Goal: Find specific page/section: Find specific page/section

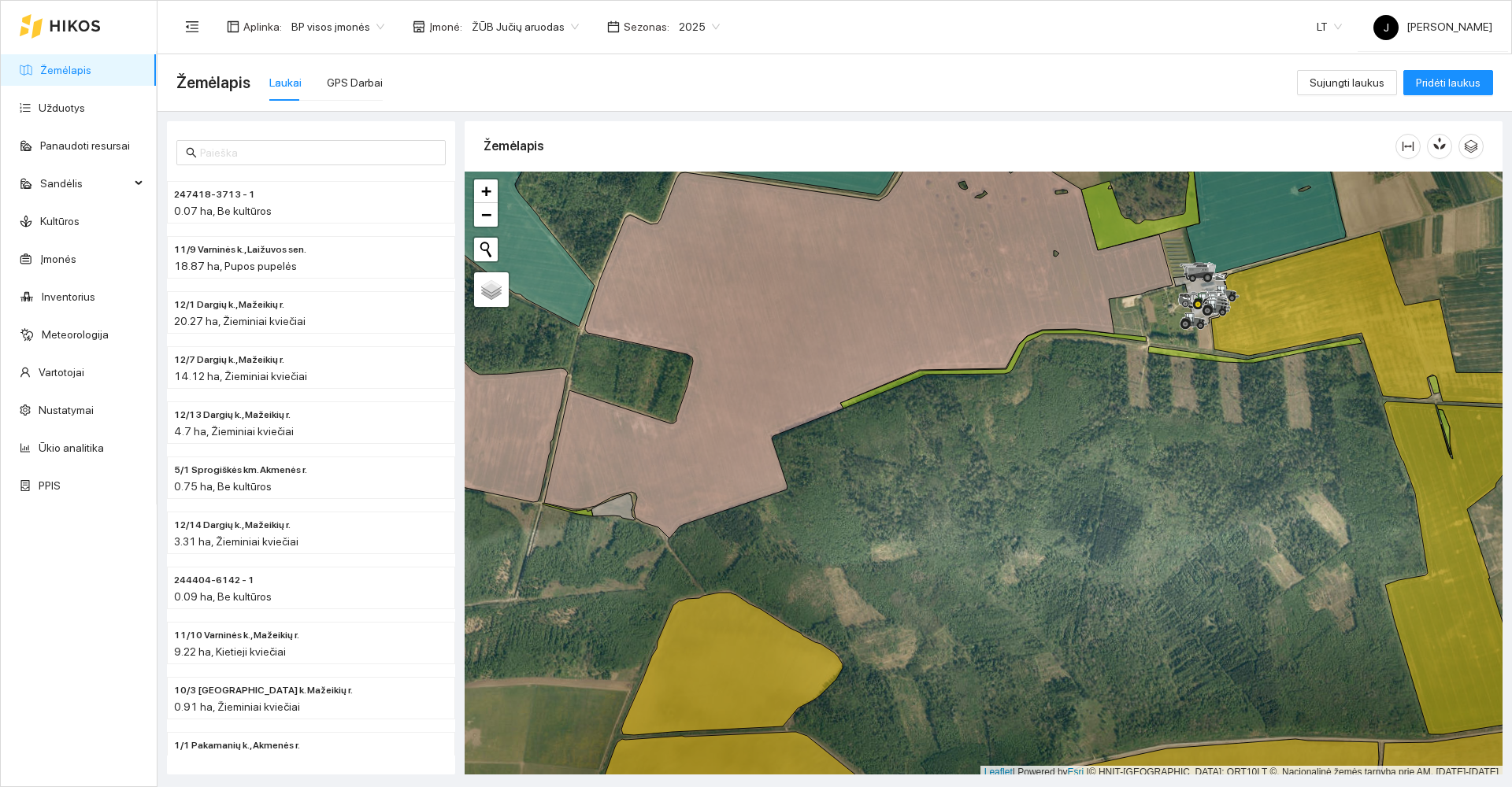
drag, startPoint x: 1199, startPoint y: 414, endPoint x: 1200, endPoint y: 430, distance: 16.0
click at [1200, 430] on div at bounding box center [983, 475] width 1038 height 608
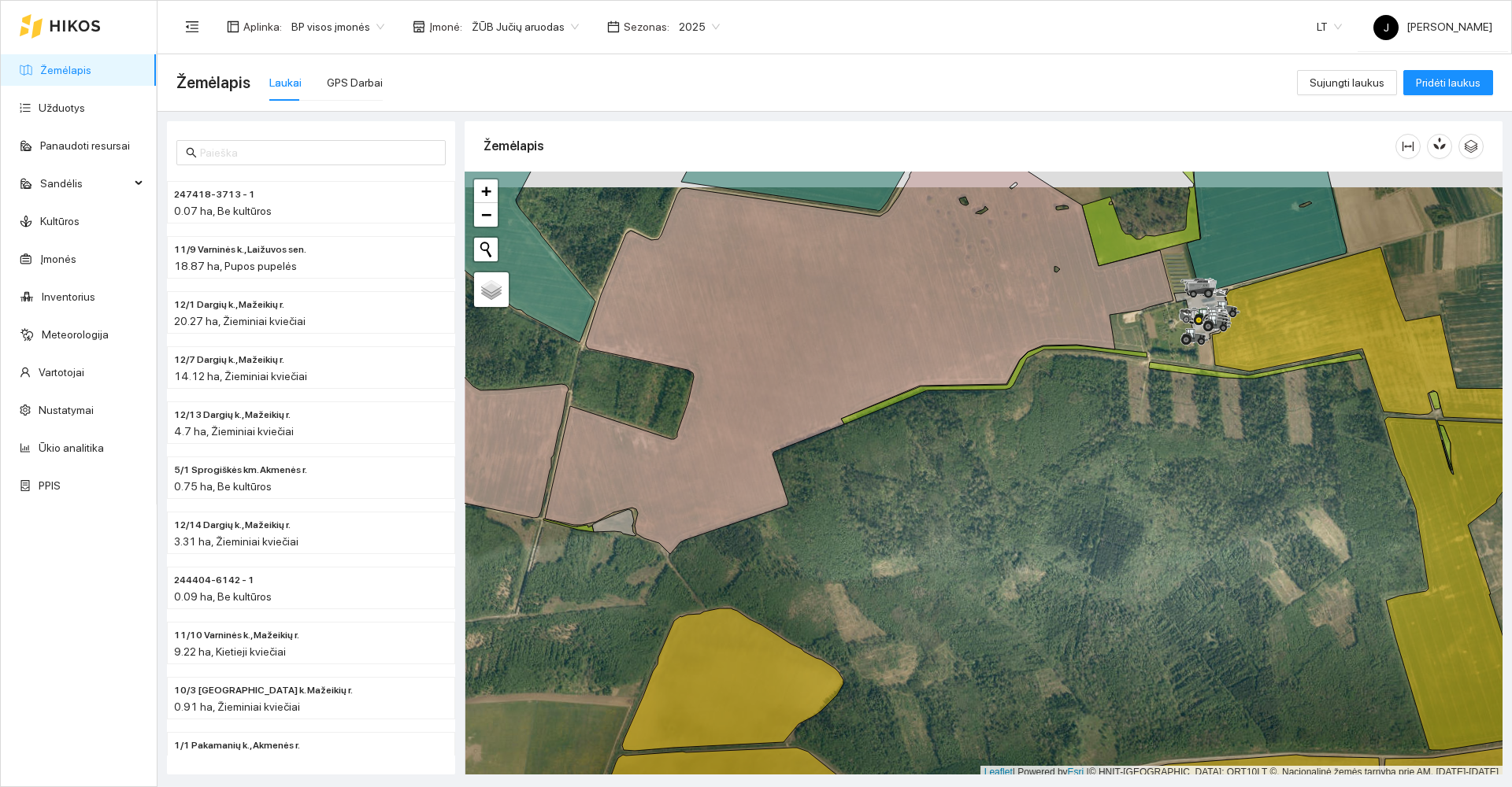
scroll to position [4, 0]
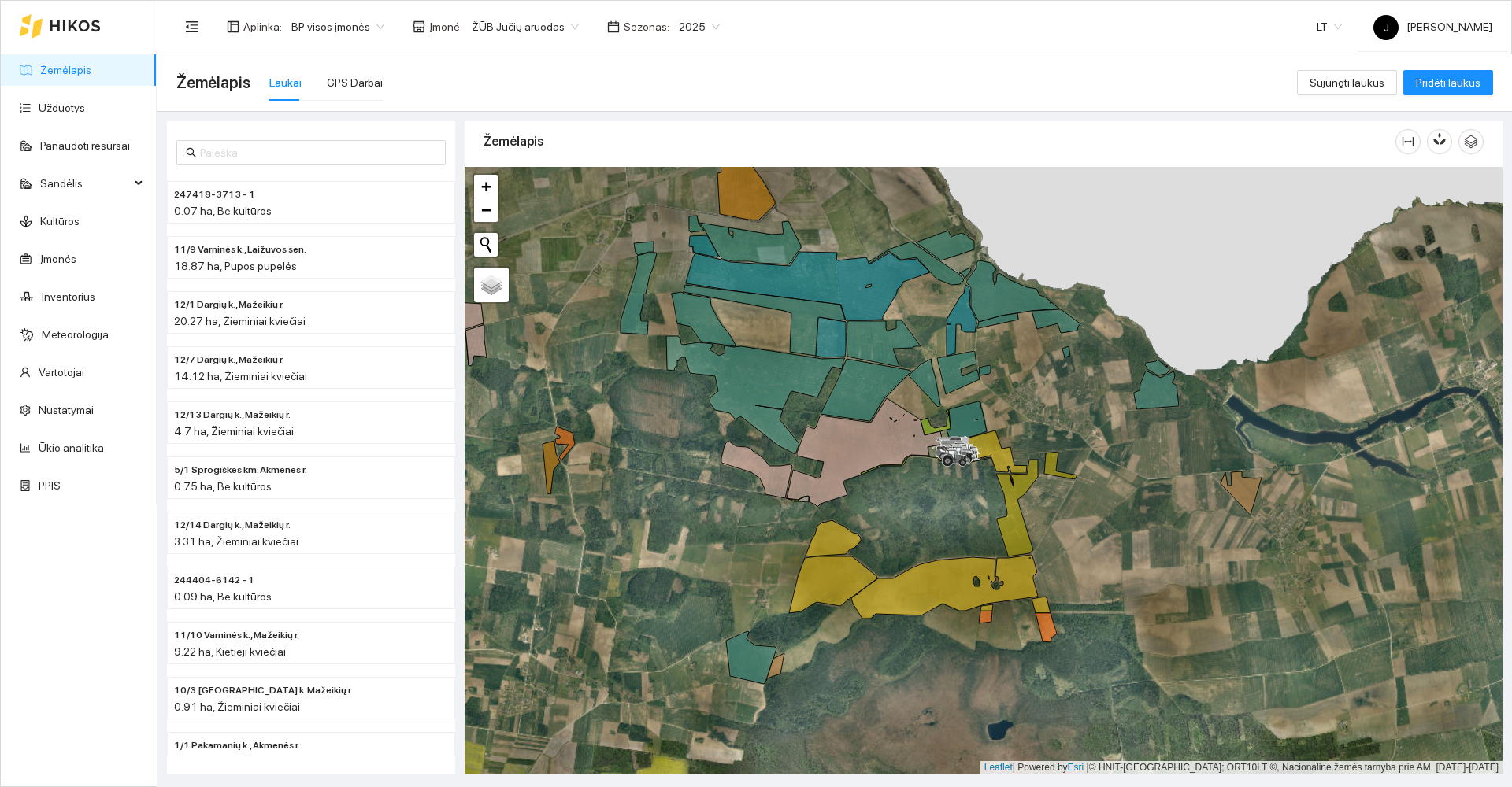
drag, startPoint x: 993, startPoint y: 302, endPoint x: 1012, endPoint y: 241, distance: 63.9
click at [1012, 241] on div at bounding box center [983, 470] width 1038 height 608
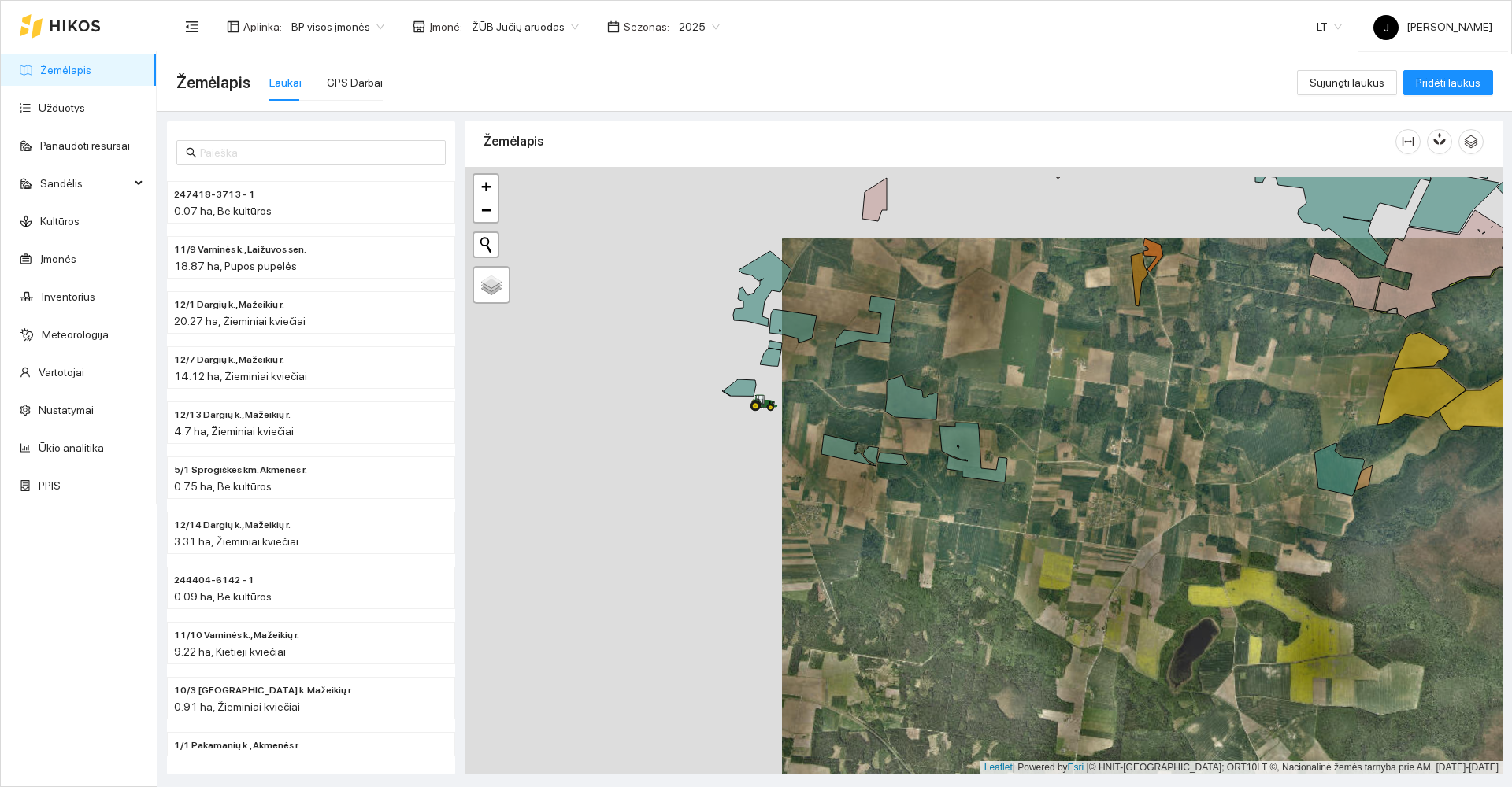
drag, startPoint x: 890, startPoint y: 546, endPoint x: 1001, endPoint y: 549, distance: 111.0
click at [1001, 549] on div at bounding box center [983, 470] width 1038 height 608
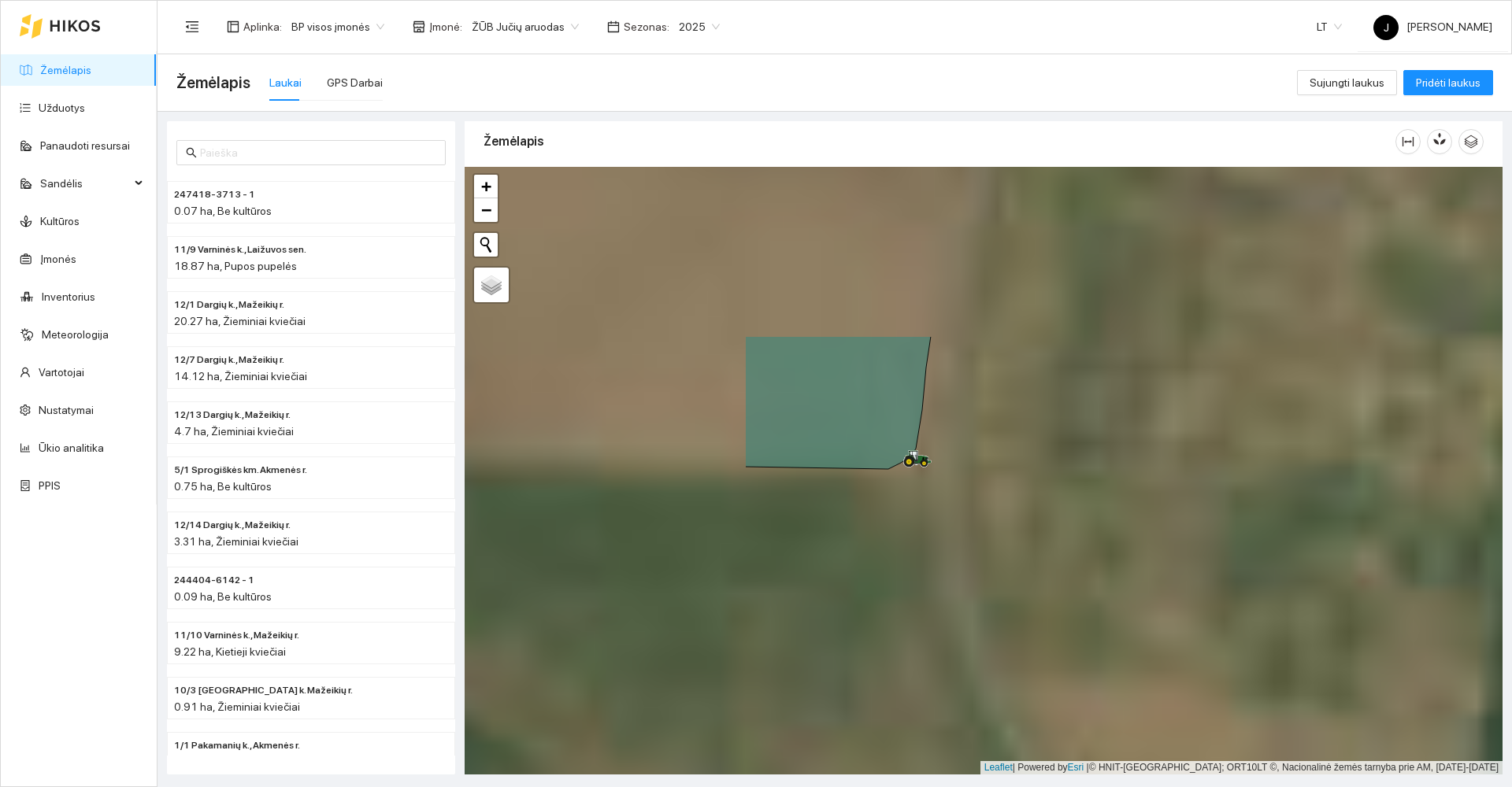
drag, startPoint x: 761, startPoint y: 422, endPoint x: 1154, endPoint y: 658, distance: 458.4
click at [1154, 658] on div at bounding box center [983, 470] width 1038 height 608
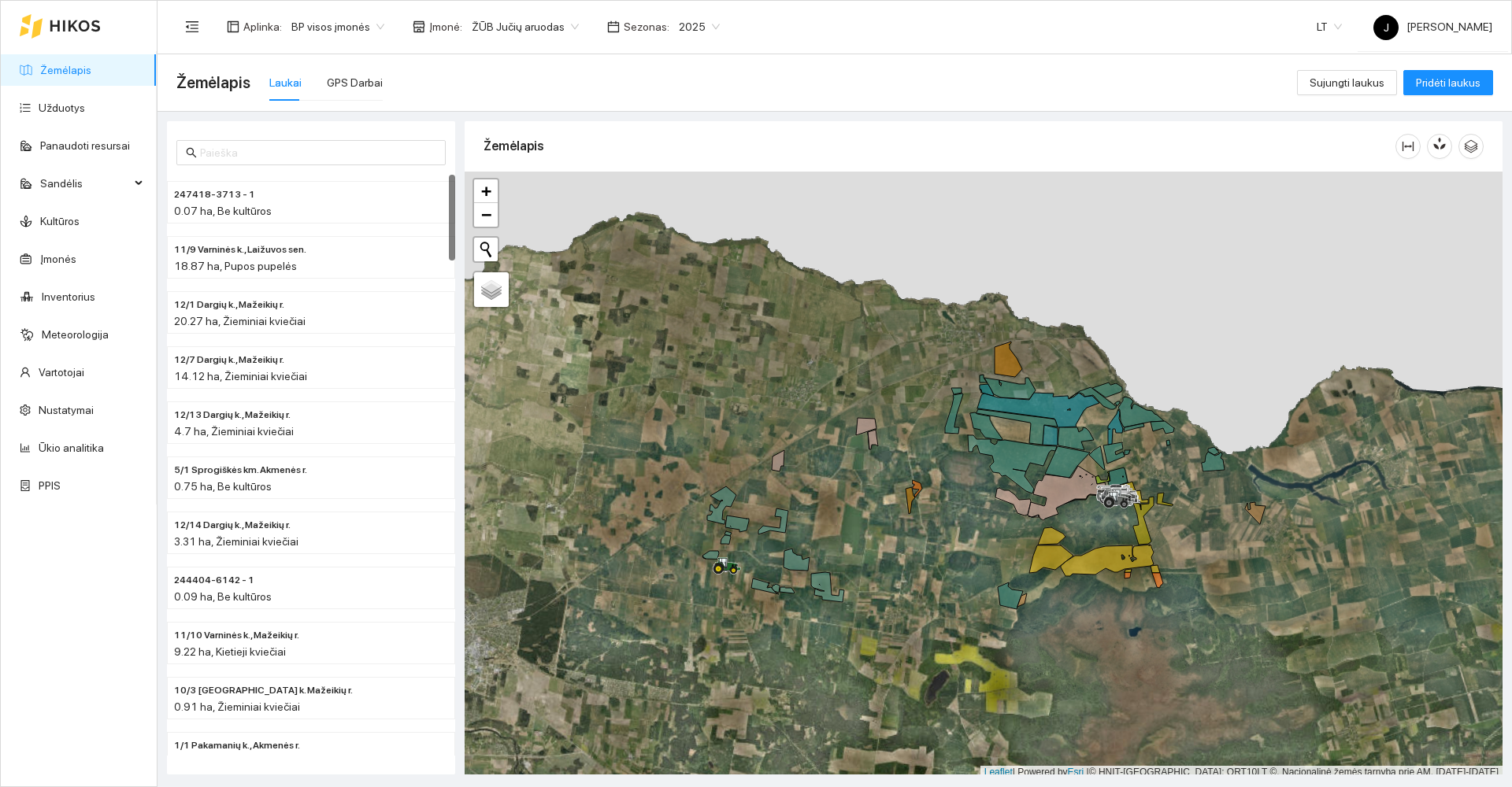
click at [290, 84] on div "Laukai" at bounding box center [285, 83] width 32 height 17
click at [702, 24] on span "2025" at bounding box center [699, 26] width 41 height 24
click at [694, 202] on div "2026" at bounding box center [683, 208] width 59 height 25
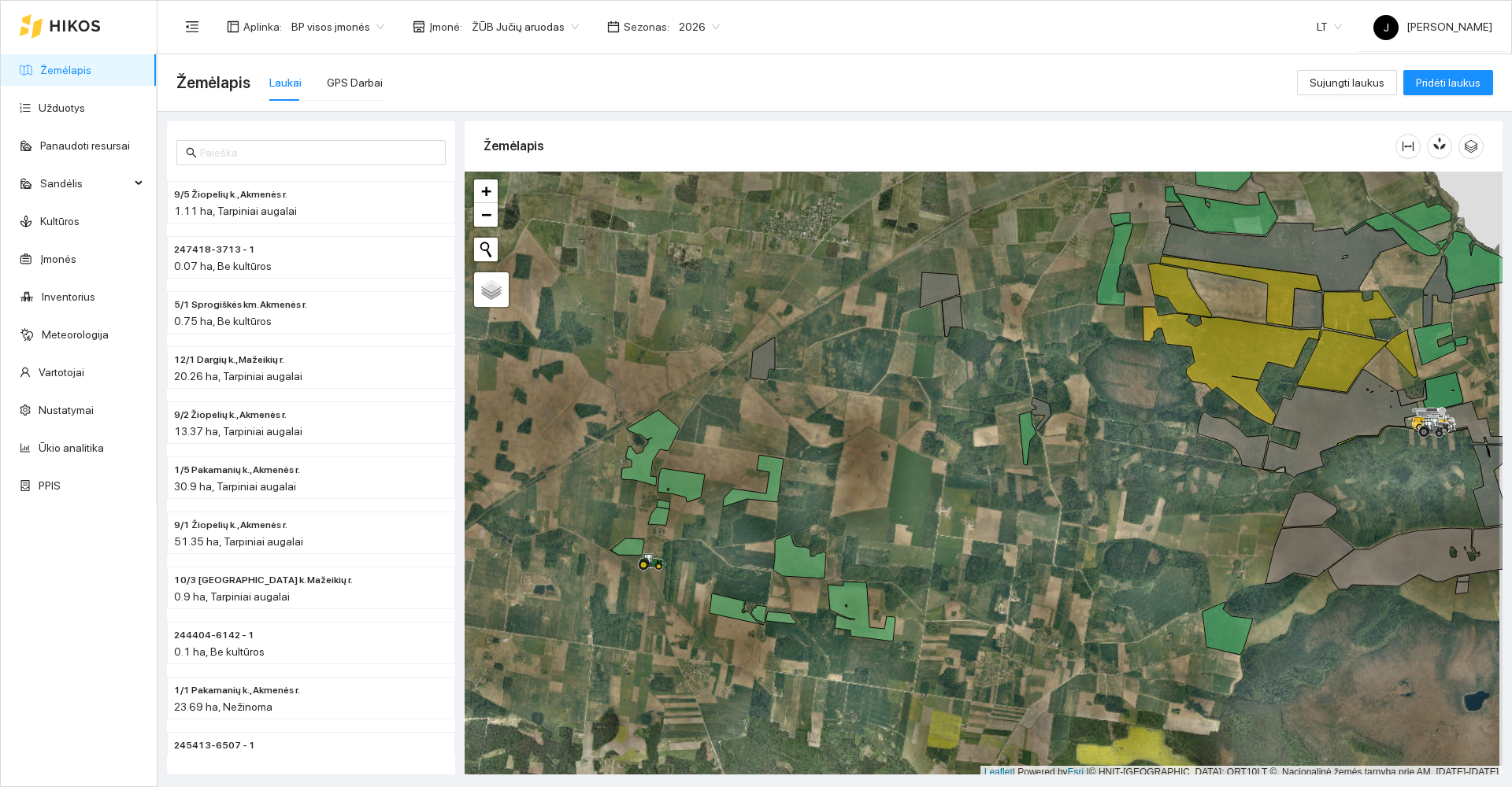
scroll to position [4, 0]
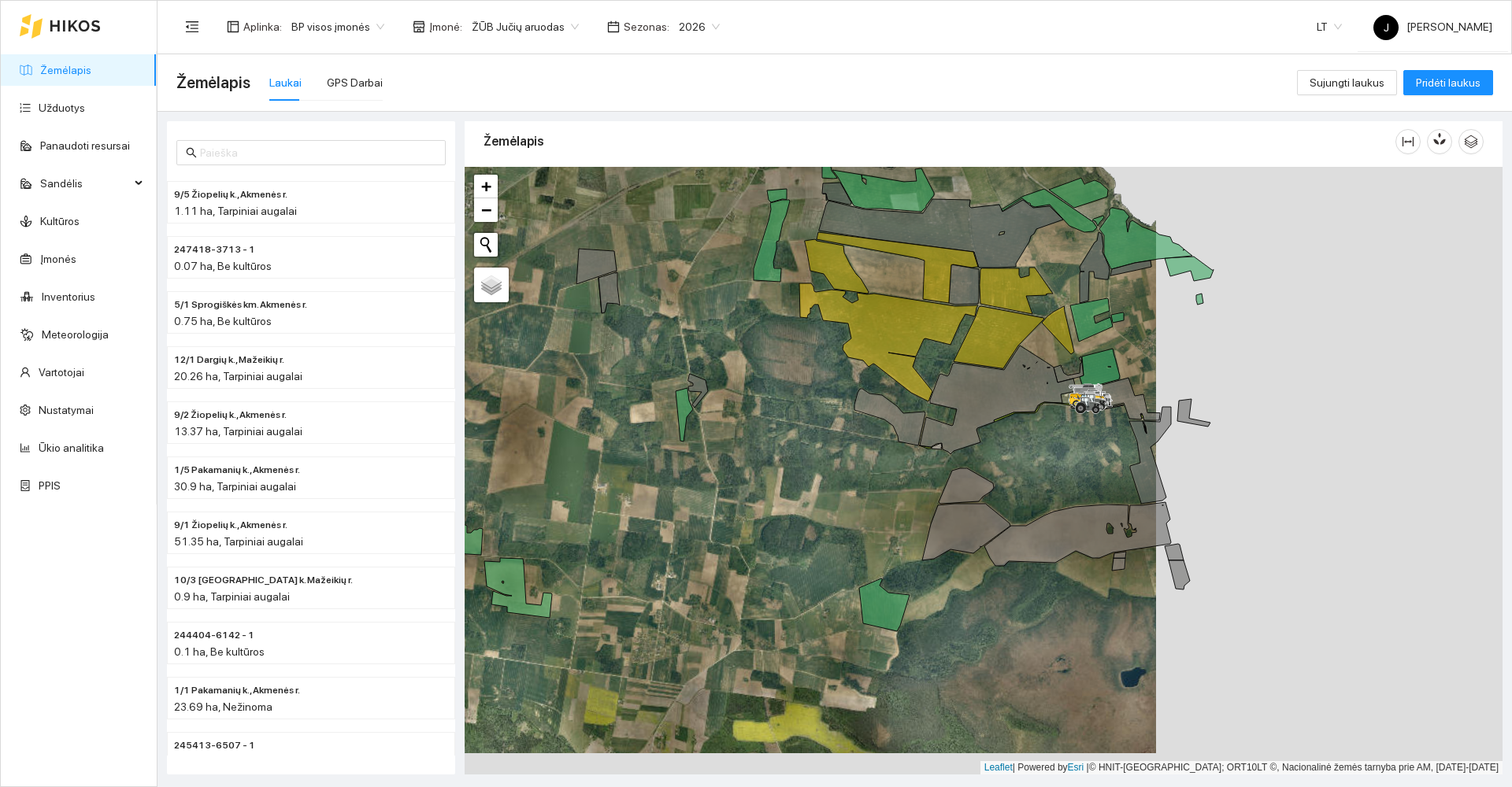
drag, startPoint x: 919, startPoint y: 595, endPoint x: 573, endPoint y: 573, distance: 346.7
click at [573, 573] on div at bounding box center [983, 470] width 1038 height 608
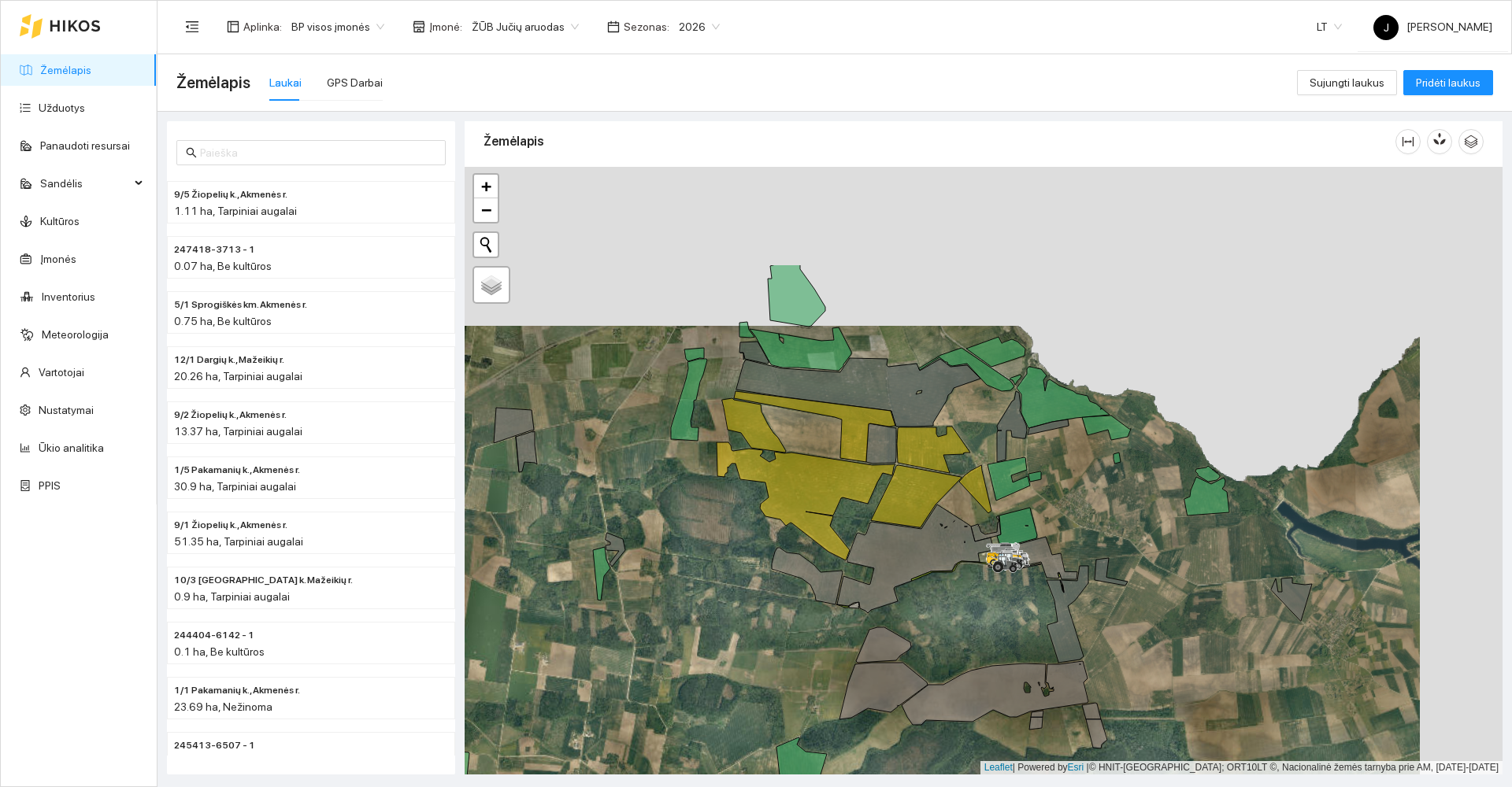
drag, startPoint x: 765, startPoint y: 337, endPoint x: 679, endPoint y: 525, distance: 206.7
click at [679, 525] on div at bounding box center [983, 470] width 1038 height 608
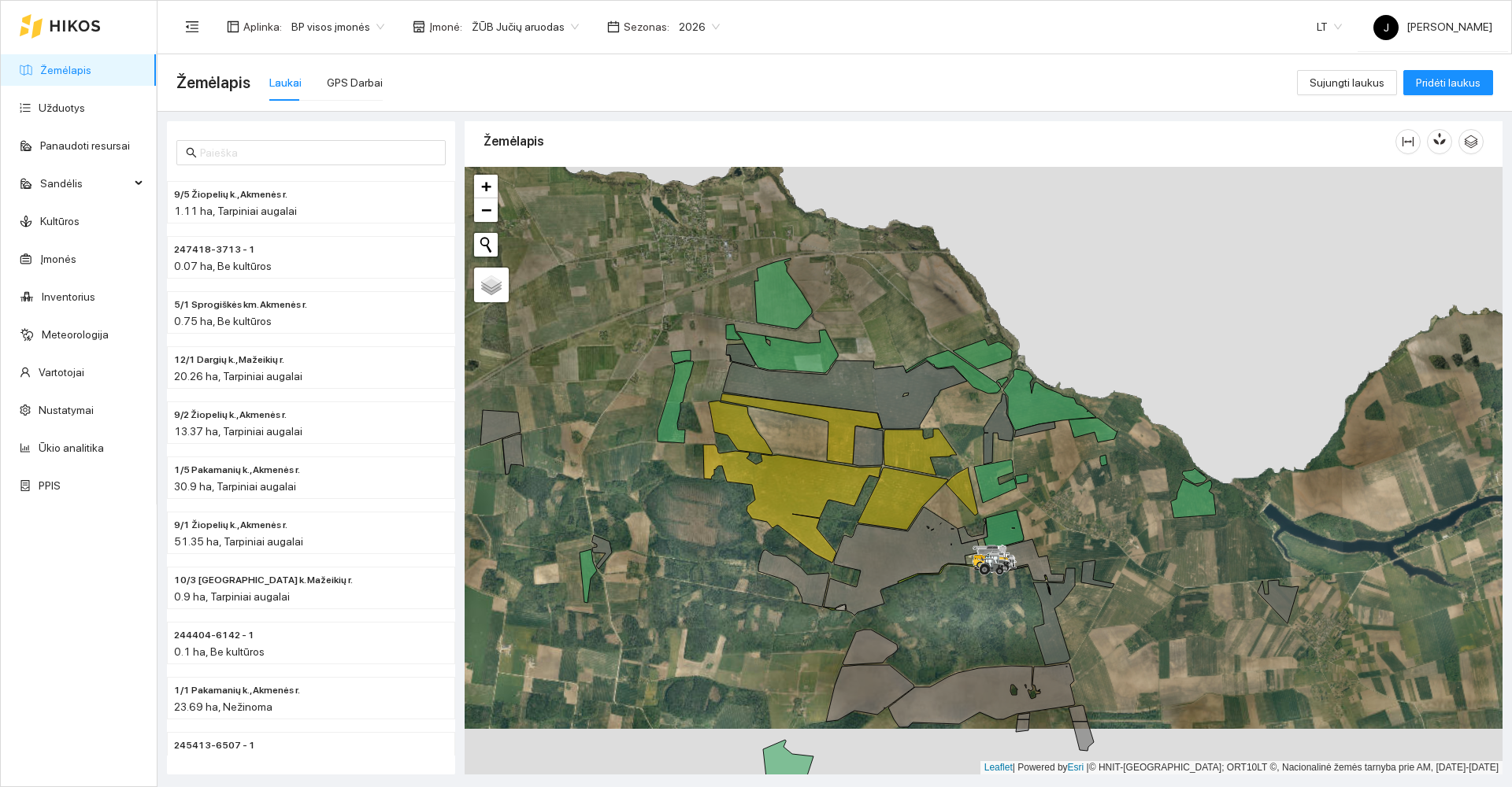
drag, startPoint x: 1204, startPoint y: 652, endPoint x: 1217, endPoint y: 481, distance: 171.5
click at [1217, 481] on div at bounding box center [983, 470] width 1038 height 608
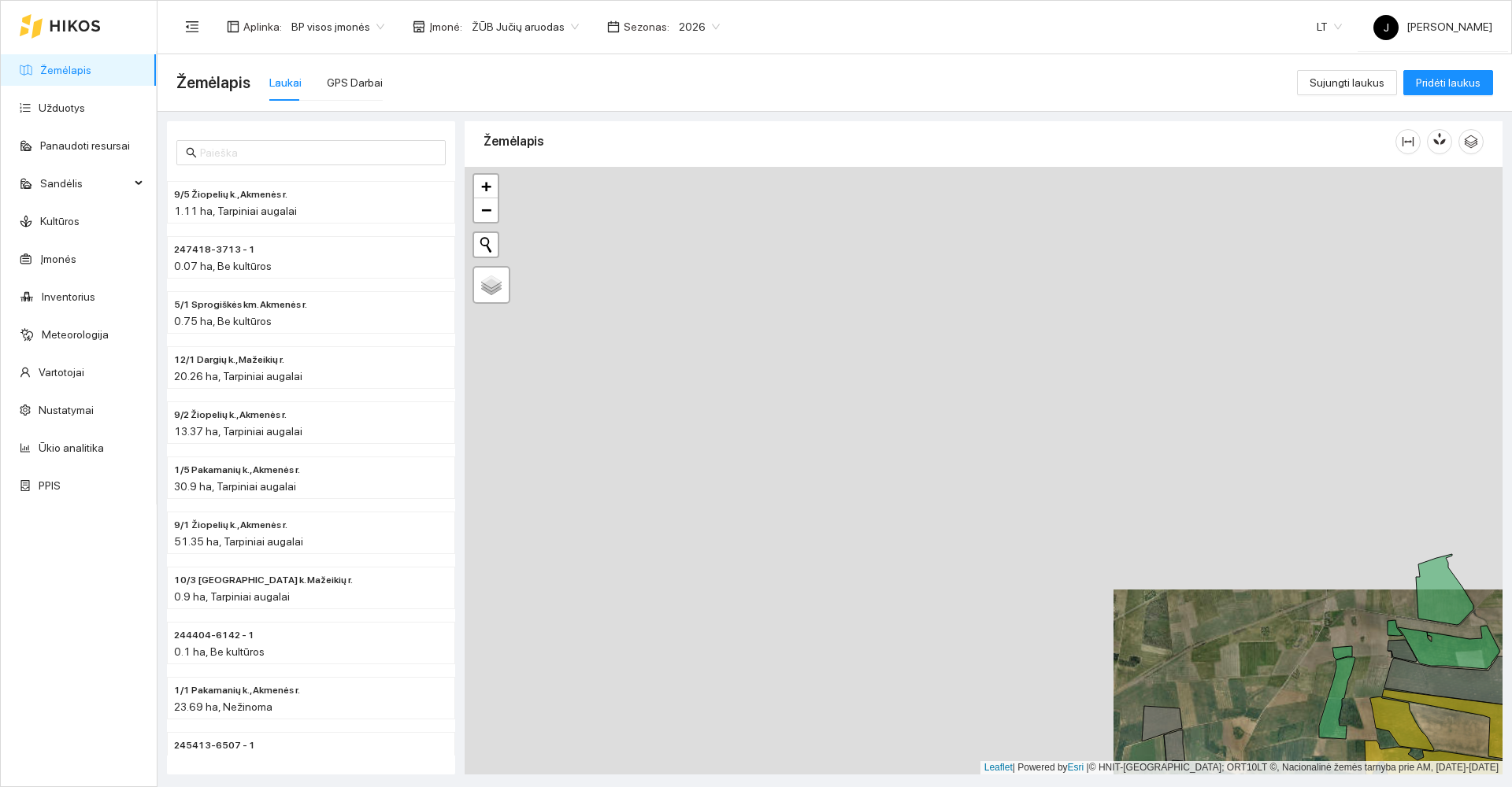
drag, startPoint x: 728, startPoint y: 395, endPoint x: 1396, endPoint y: 825, distance: 794.4
click at [1396, 786] on html "Žemėlapis Užduotys Panaudoti resursai Sandėlis Kultūros Įmonės Inventorius Mete…" at bounding box center [756, 394] width 1512 height 787
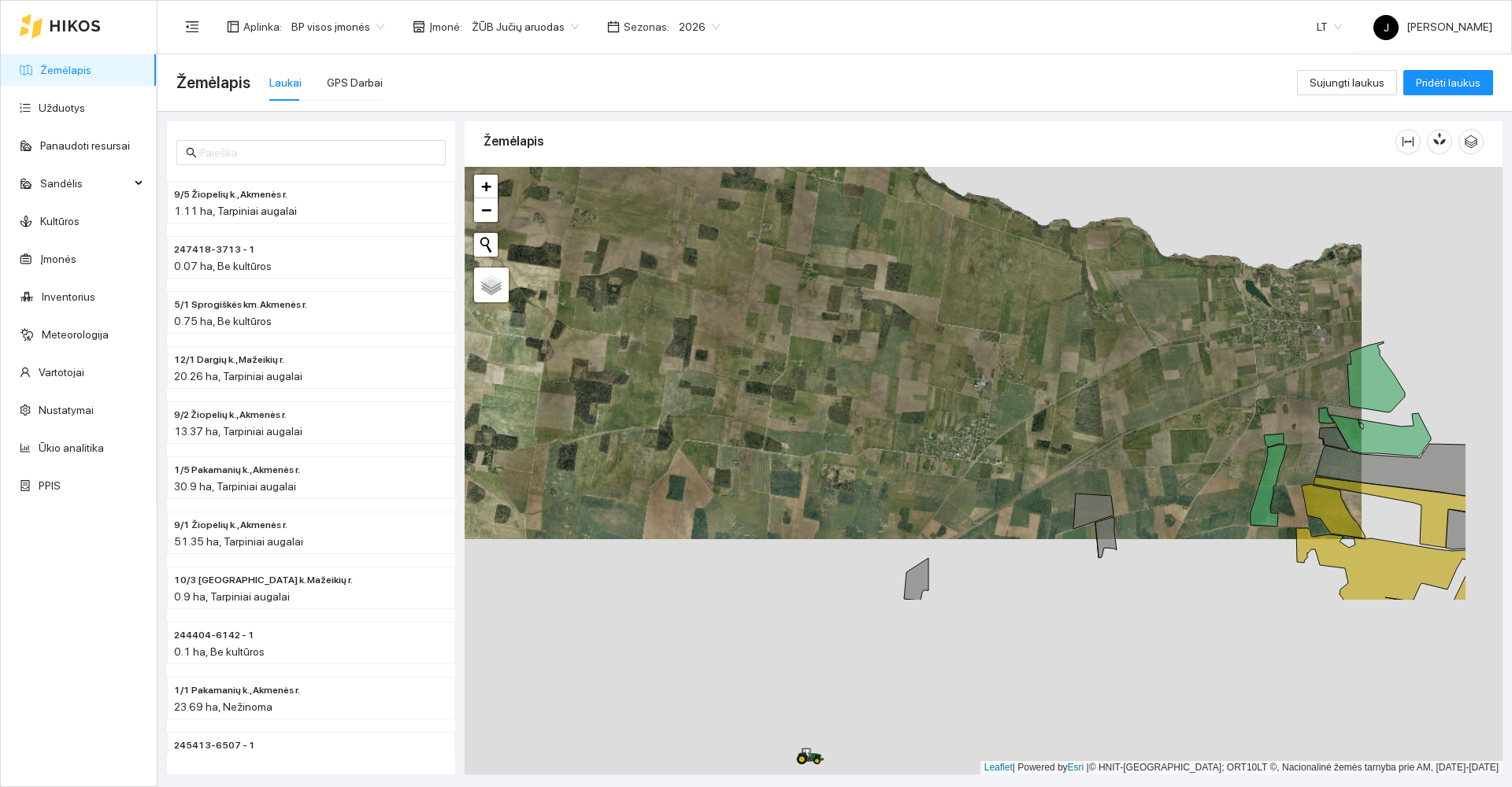
drag, startPoint x: 1094, startPoint y: 411, endPoint x: 1087, endPoint y: 377, distance: 34.7
click at [1087, 384] on div at bounding box center [983, 470] width 1038 height 608
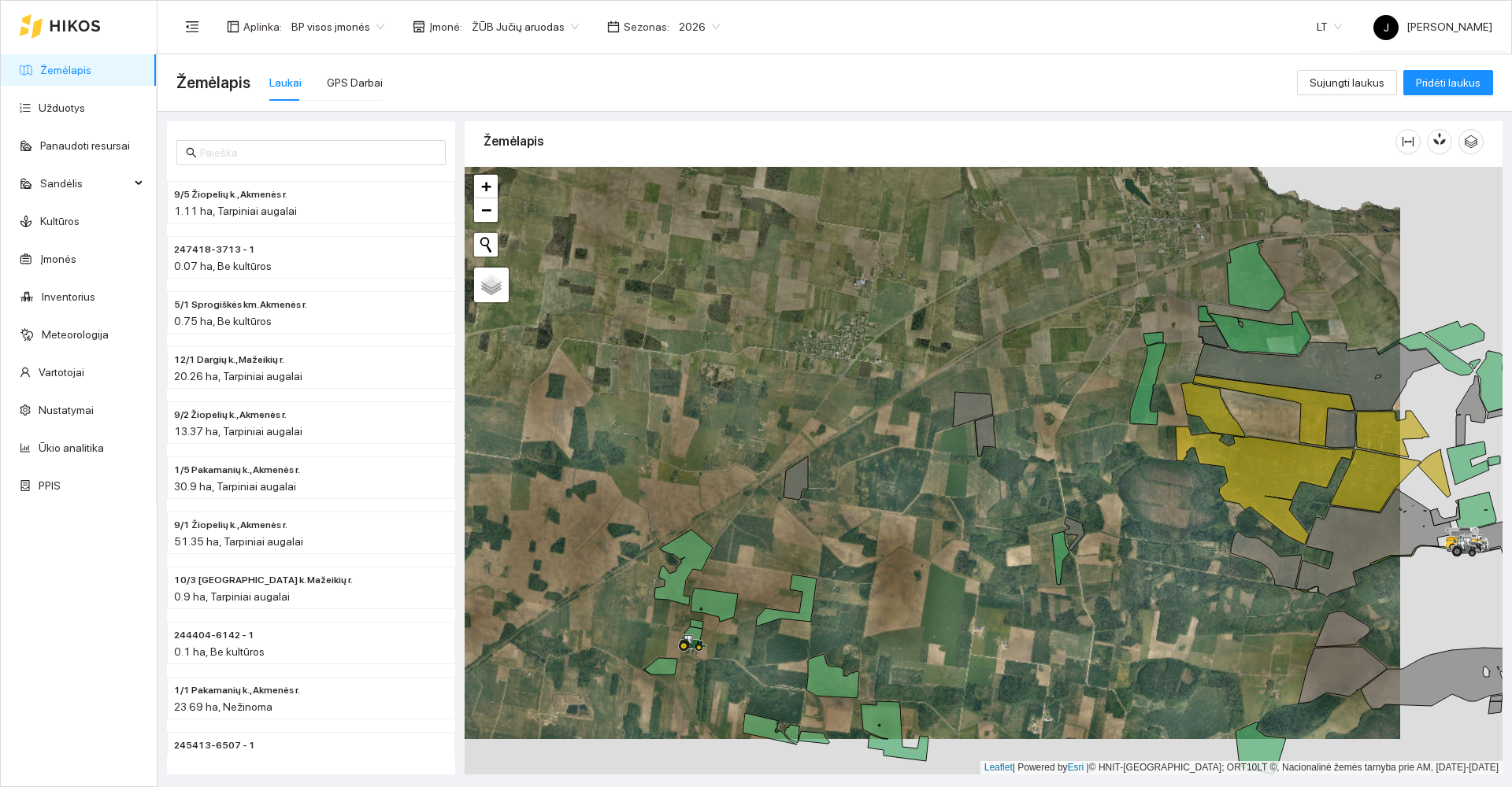
drag, startPoint x: 1129, startPoint y: 503, endPoint x: 823, endPoint y: 437, distance: 313.0
click at [823, 437] on div at bounding box center [983, 470] width 1038 height 608
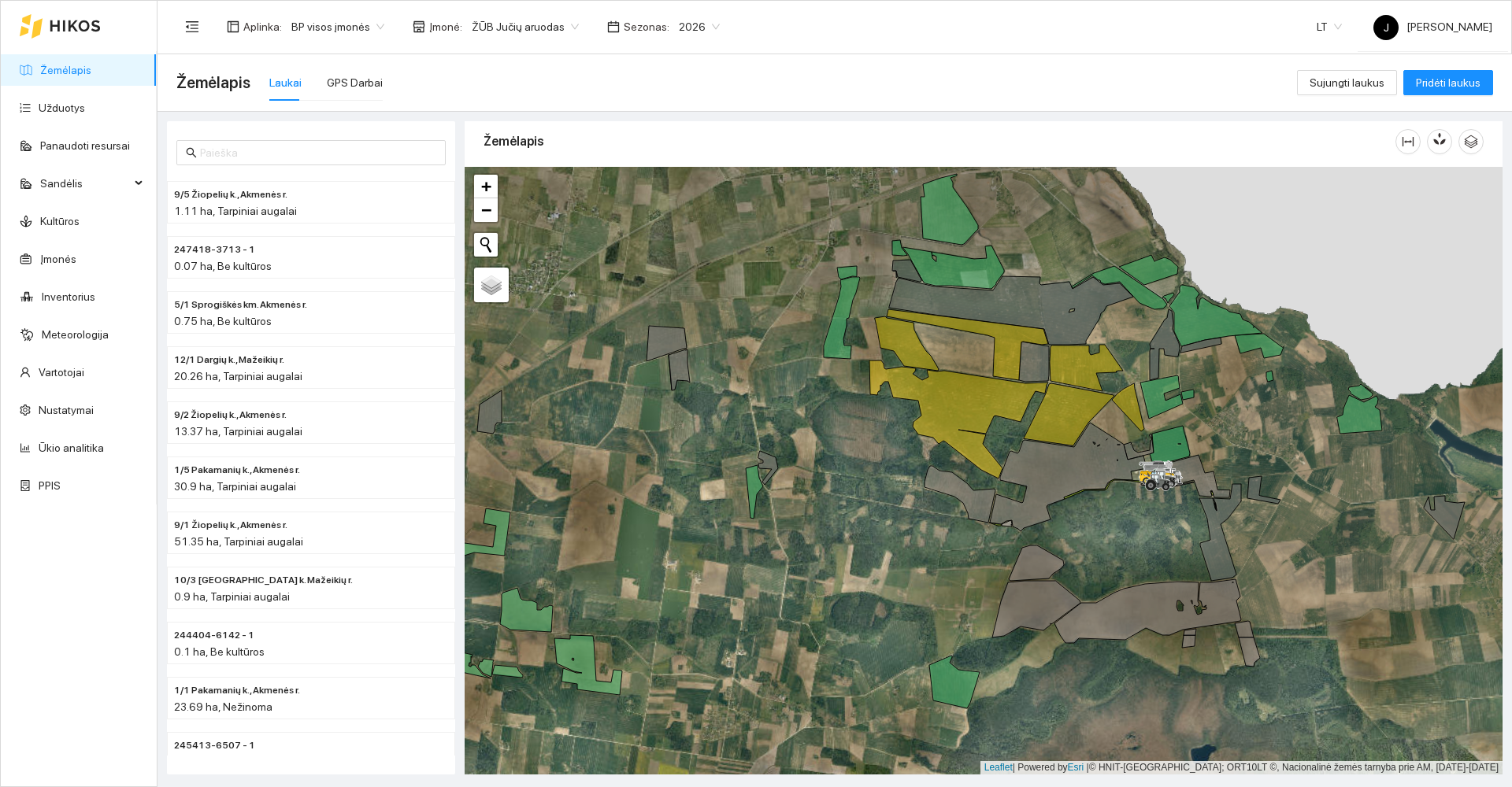
click at [697, 24] on span "2026" at bounding box center [699, 26] width 41 height 24
click at [684, 185] on div "2025" at bounding box center [683, 184] width 41 height 17
